Goal: Check status: Check status

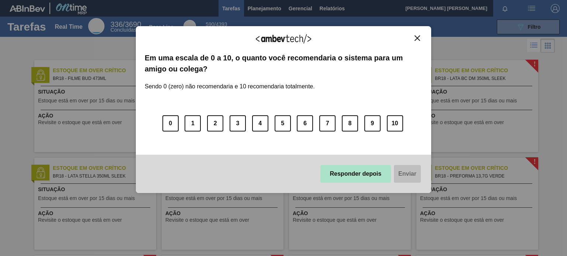
click at [376, 176] on button "Responder depois" at bounding box center [355, 174] width 71 height 18
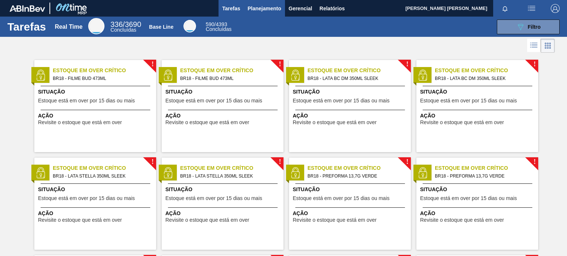
click at [256, 10] on span "Planejamento" at bounding box center [265, 8] width 34 height 9
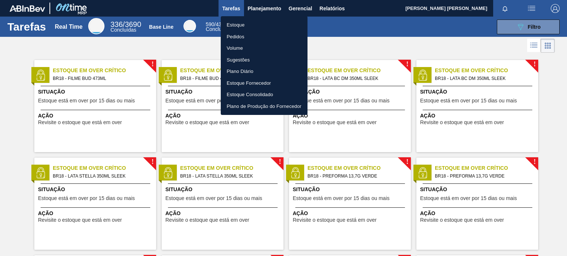
click at [236, 45] on li "Volume" at bounding box center [264, 48] width 87 height 12
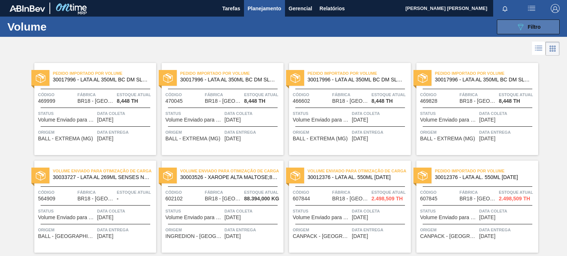
click at [536, 27] on span "Filtro" at bounding box center [533, 27] width 13 height 6
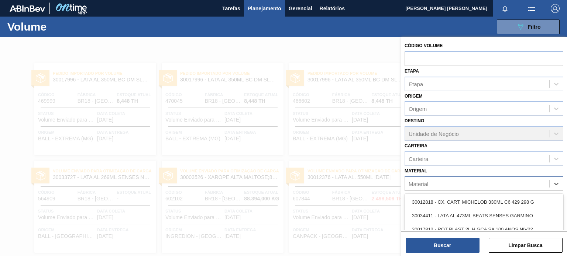
scroll to position [50, 0]
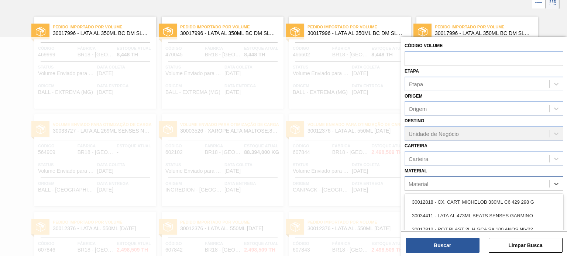
click at [446, 182] on div "Material" at bounding box center [477, 184] width 144 height 11
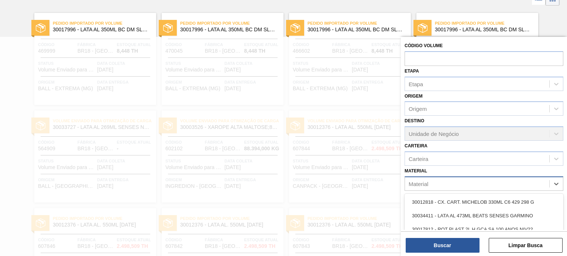
paste input "30003518"
type input "30003518"
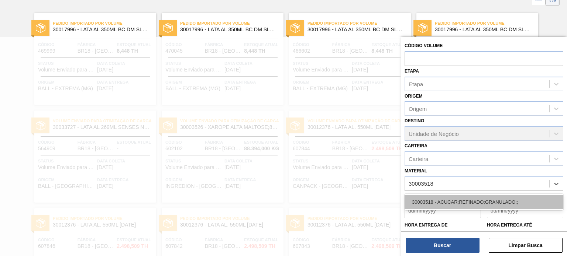
click at [458, 202] on div "30003518 - ACUCAR;REFINADO;GRANULADO;;" at bounding box center [483, 202] width 159 height 14
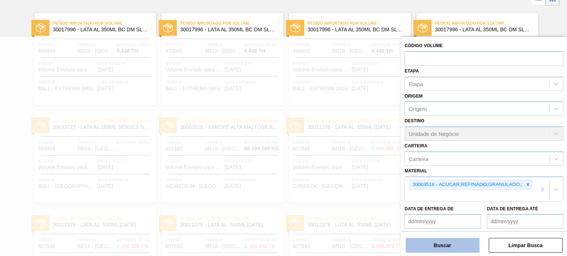
click at [461, 245] on button "Buscar" at bounding box center [442, 245] width 74 height 15
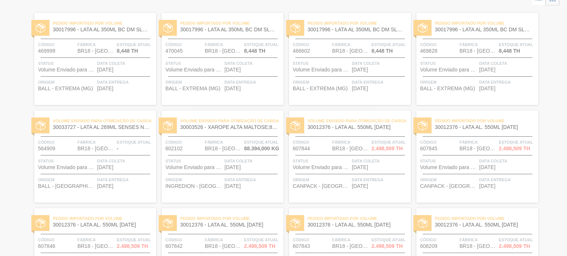
scroll to position [0, 0]
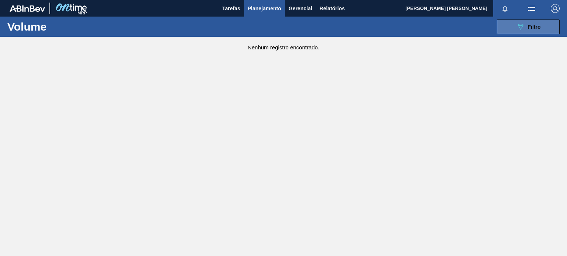
click at [546, 25] on button "089F7B8B-B2A5-4AFE-B5C0-19BA573D28AC Filtro" at bounding box center [527, 27] width 63 height 15
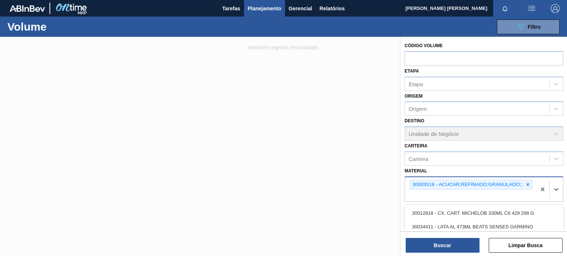
click at [525, 196] on div "30003518 - ACUCAR;REFINADO;GRANULADO;;" at bounding box center [470, 189] width 131 height 24
click at [527, 184] on icon at bounding box center [527, 185] width 3 height 3
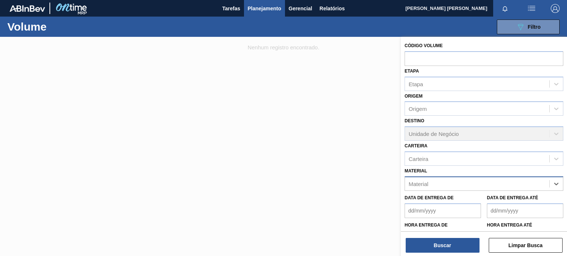
paste input "30003518"
type input "30003518"
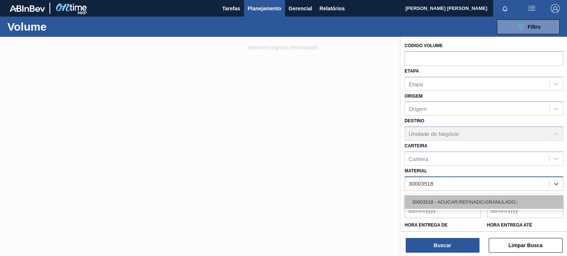
click at [438, 202] on div "30003518 - ACUCAR;REFINADO;GRANULADO;;" at bounding box center [483, 202] width 159 height 14
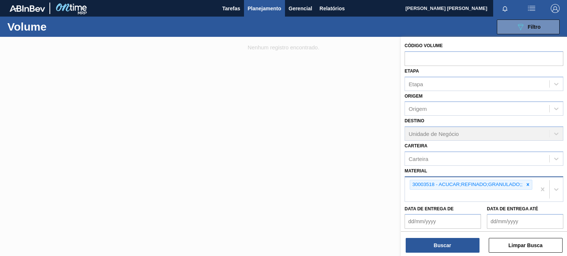
click at [460, 136] on div "Destino Unidade de Negócio" at bounding box center [483, 128] width 159 height 25
click at [560, 132] on div "Destino Unidade de Negócio" at bounding box center [483, 128] width 159 height 25
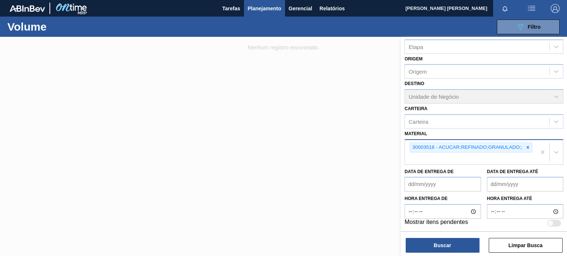
scroll to position [38, 0]
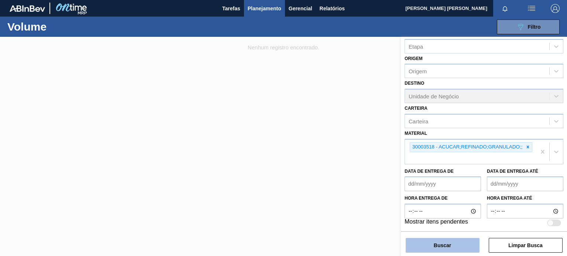
click at [439, 249] on button "Buscar" at bounding box center [442, 245] width 74 height 15
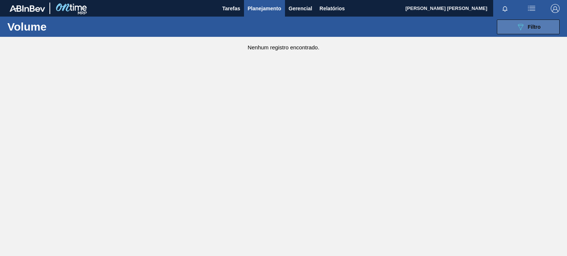
click at [523, 28] on icon "089F7B8B-B2A5-4AFE-B5C0-19BA573D28AC" at bounding box center [520, 27] width 9 height 9
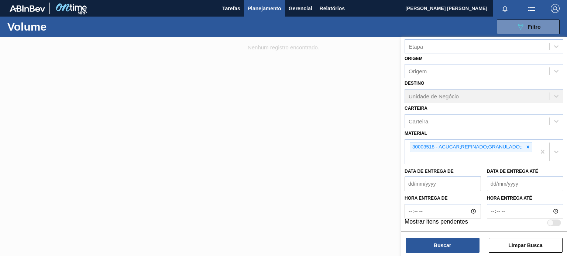
click at [526, 97] on div "Destino Unidade de Negócio" at bounding box center [483, 90] width 159 height 25
click at [552, 98] on div "Destino Unidade de Negócio" at bounding box center [483, 90] width 159 height 25
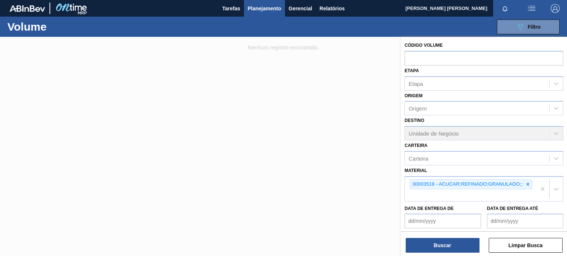
scroll to position [0, 0]
click at [268, 6] on span "Planejamento" at bounding box center [265, 8] width 34 height 9
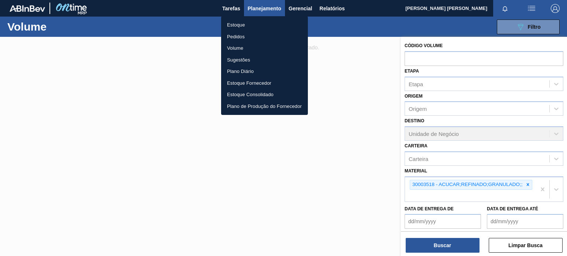
click at [236, 37] on li "Pedidos" at bounding box center [264, 37] width 87 height 12
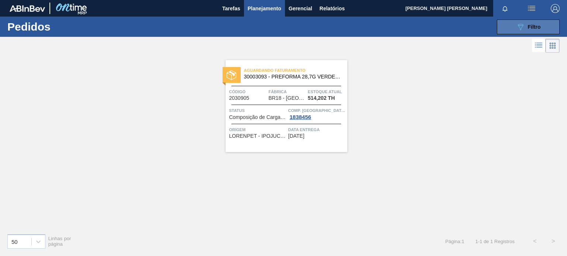
click at [525, 28] on div "089F7B8B-B2A5-4AFE-B5C0-19BA573D28AC Filtro" at bounding box center [528, 27] width 25 height 9
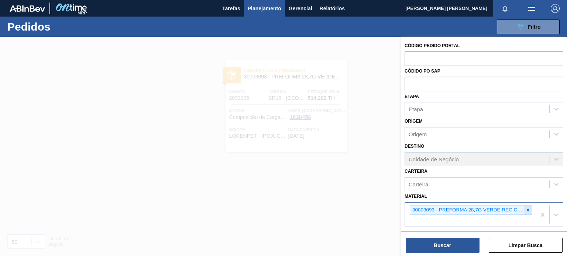
click at [527, 210] on icon at bounding box center [527, 210] width 5 height 5
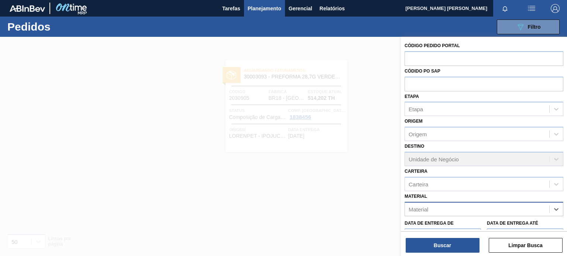
click at [512, 210] on div "Material" at bounding box center [477, 209] width 144 height 11
paste input "30003518"
type input "30003518"
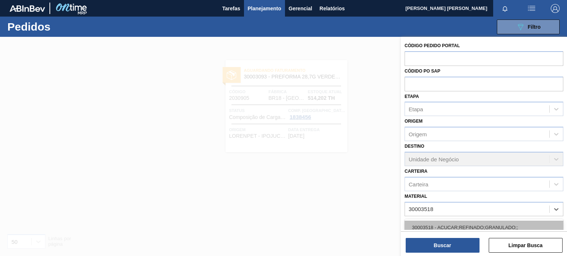
click at [496, 222] on div "30003518 - ACUCAR;REFINADO;GRANULADO;;" at bounding box center [483, 228] width 159 height 14
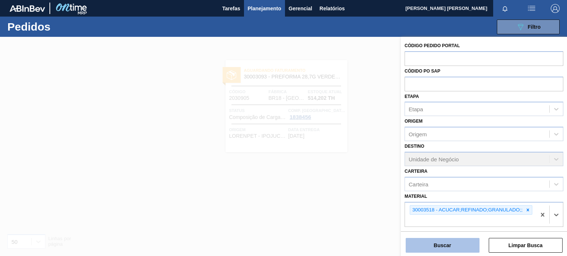
click at [453, 246] on button "Buscar" at bounding box center [442, 245] width 74 height 15
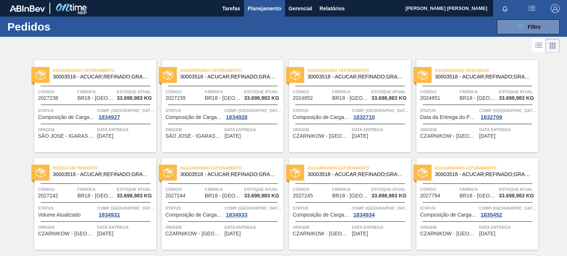
click at [9, 96] on div "Aguardando Faturamento 30003518 - ACUCAR;REFINADO;GRANULADO;; Código 2027238 Fá…" at bounding box center [283, 201] width 567 height 293
click at [409, 43] on div at bounding box center [283, 46] width 567 height 18
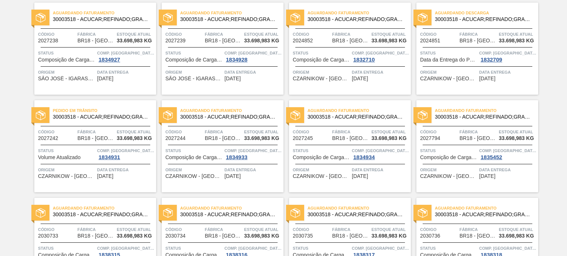
scroll to position [45, 0]
